Goal: Check status

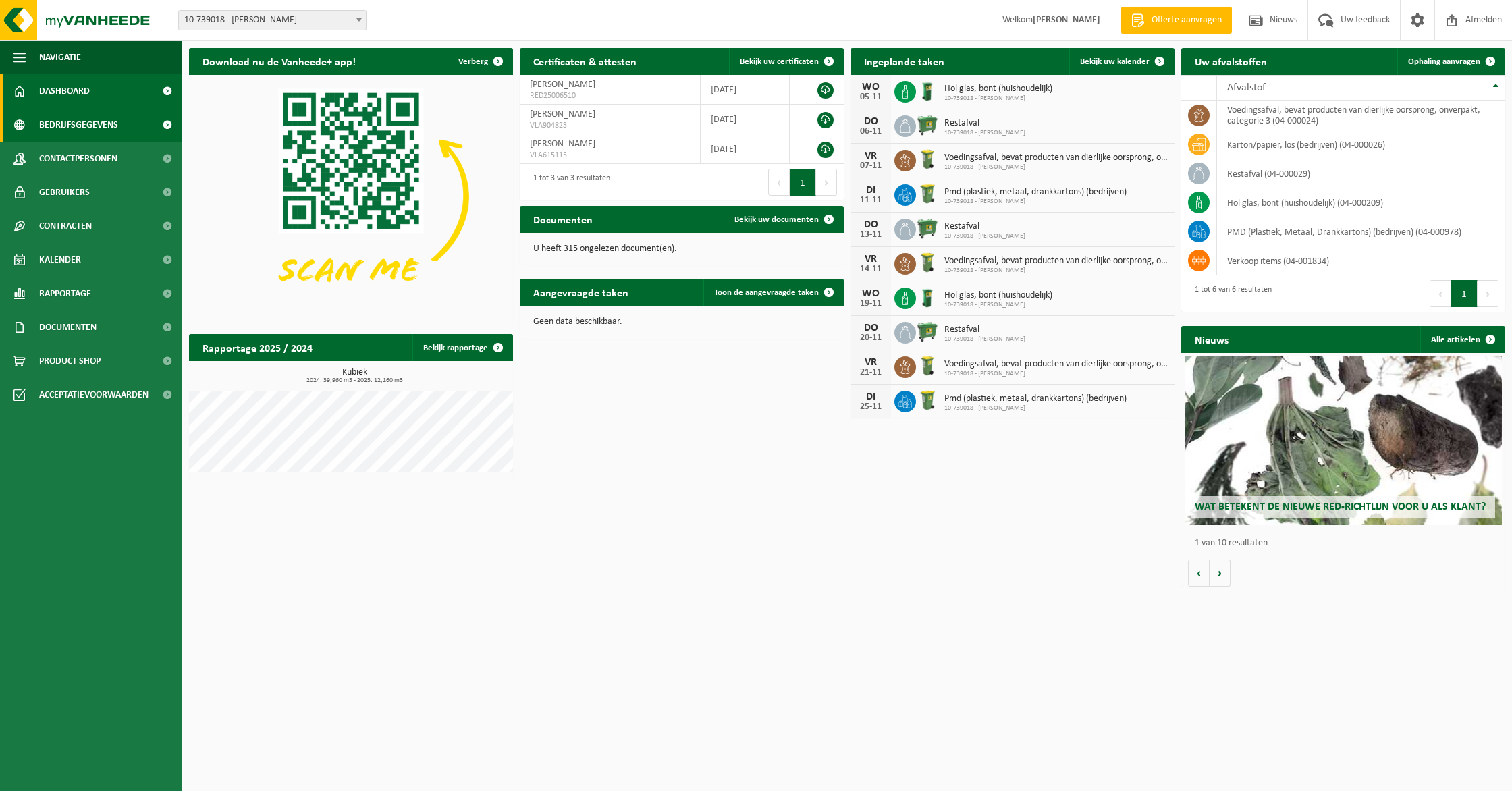
click at [57, 119] on span "Bedrijfsgegevens" at bounding box center [78, 125] width 79 height 34
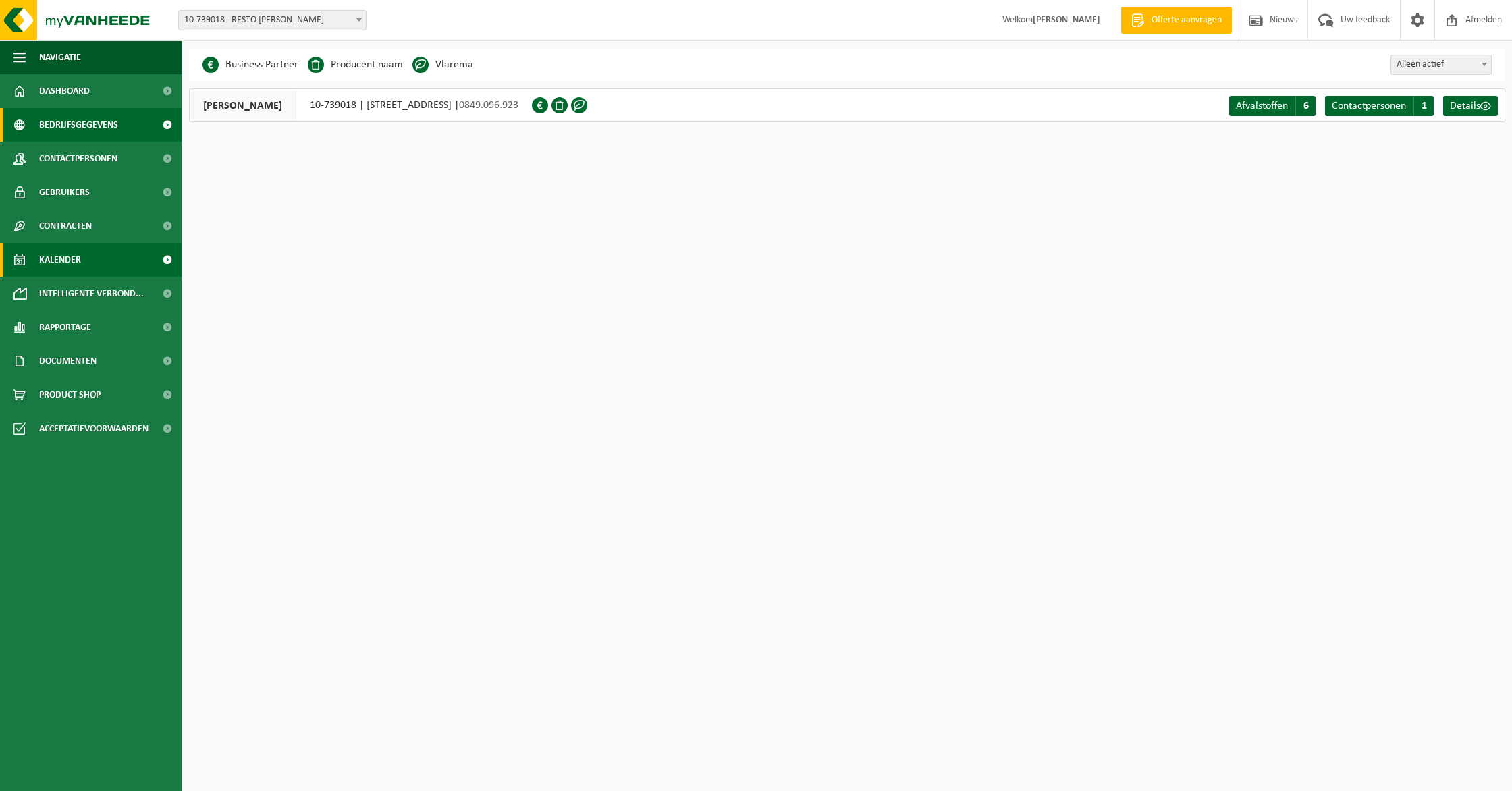
click at [76, 252] on span "Kalender" at bounding box center [59, 259] width 42 height 34
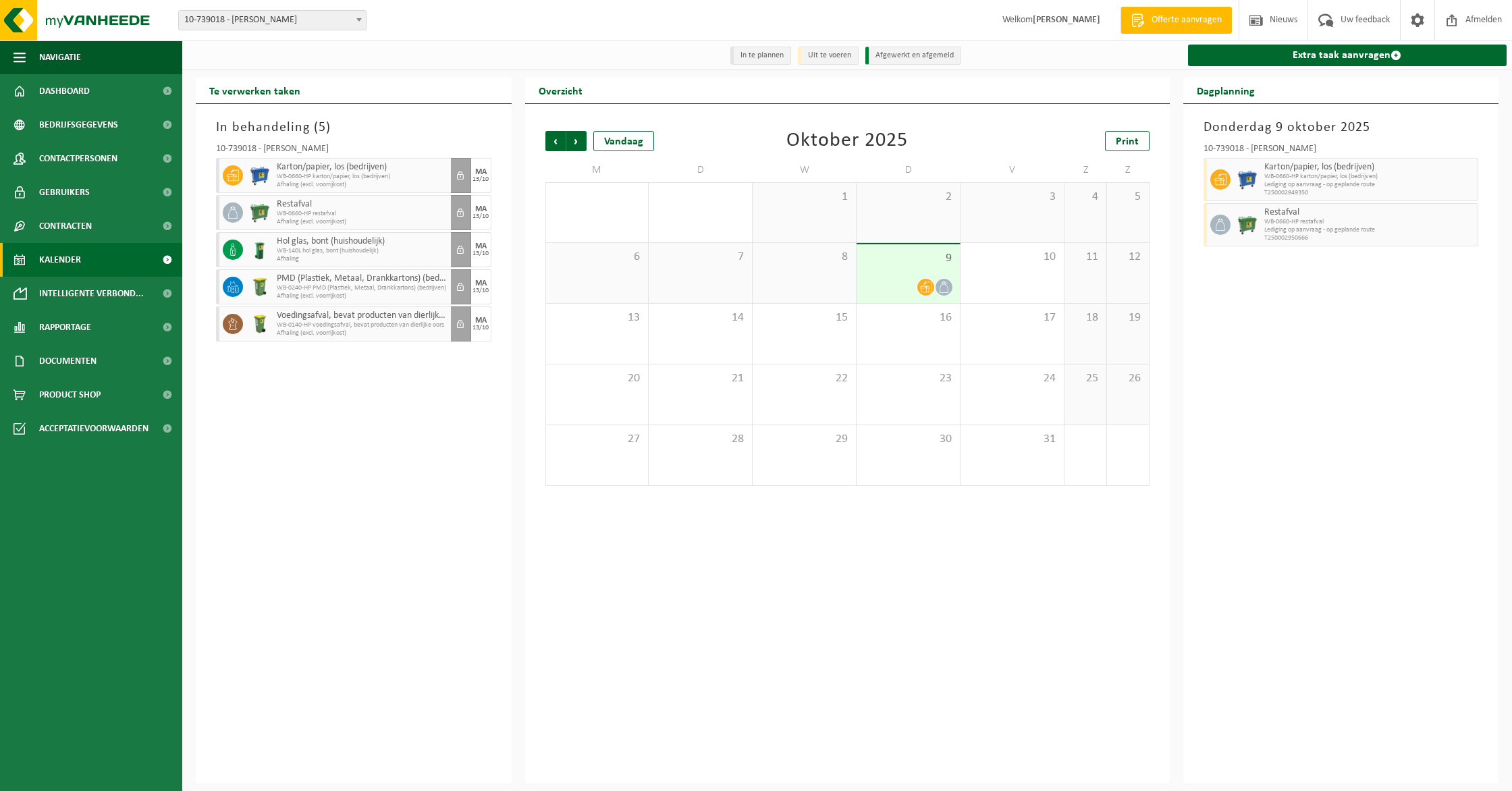
click at [934, 287] on div at bounding box center [943, 286] width 18 height 18
click at [822, 284] on div "8" at bounding box center [804, 273] width 104 height 60
